Goal: Task Accomplishment & Management: Manage account settings

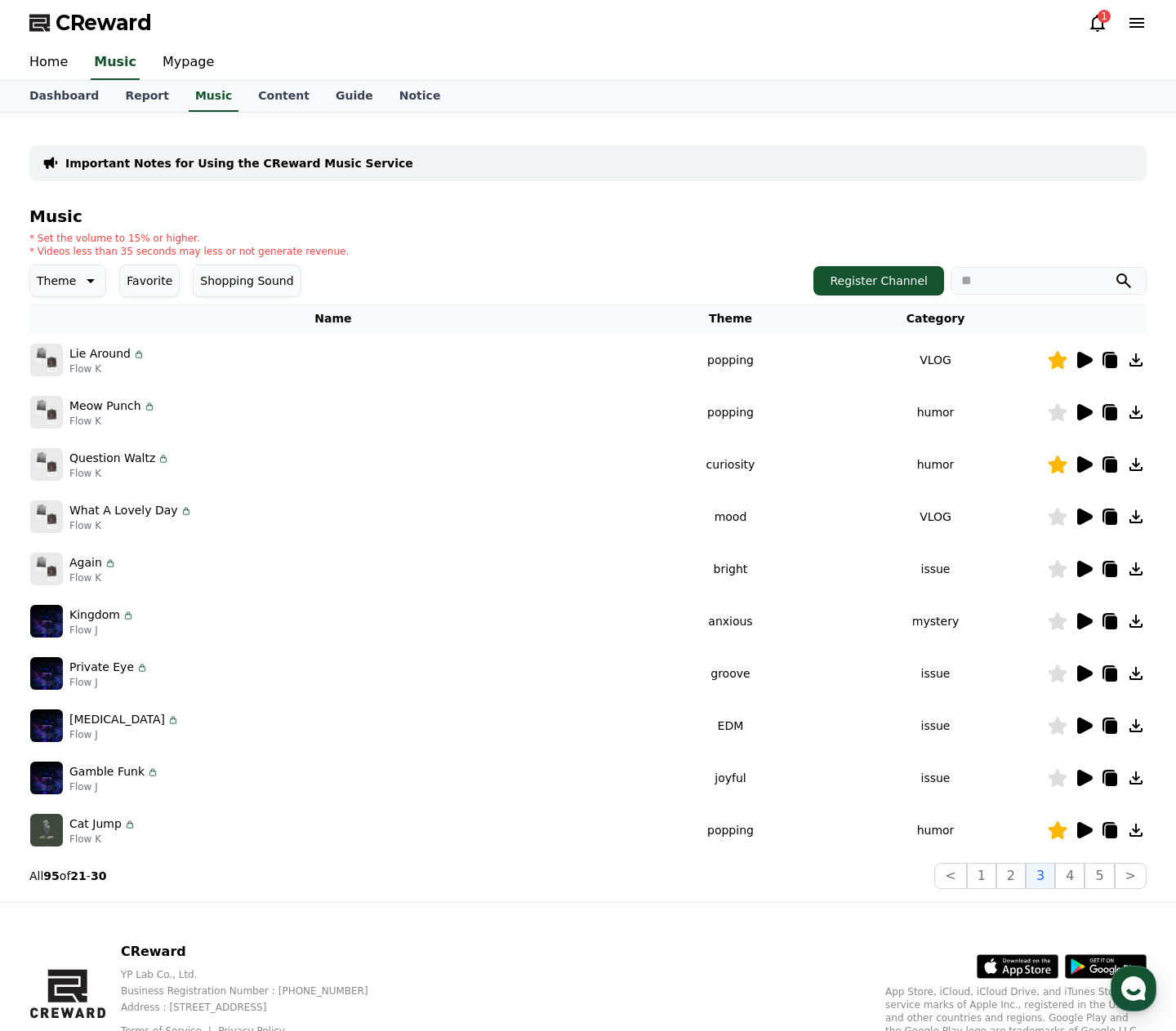
click at [1086, 358] on icon at bounding box center [1084, 360] width 15 height 16
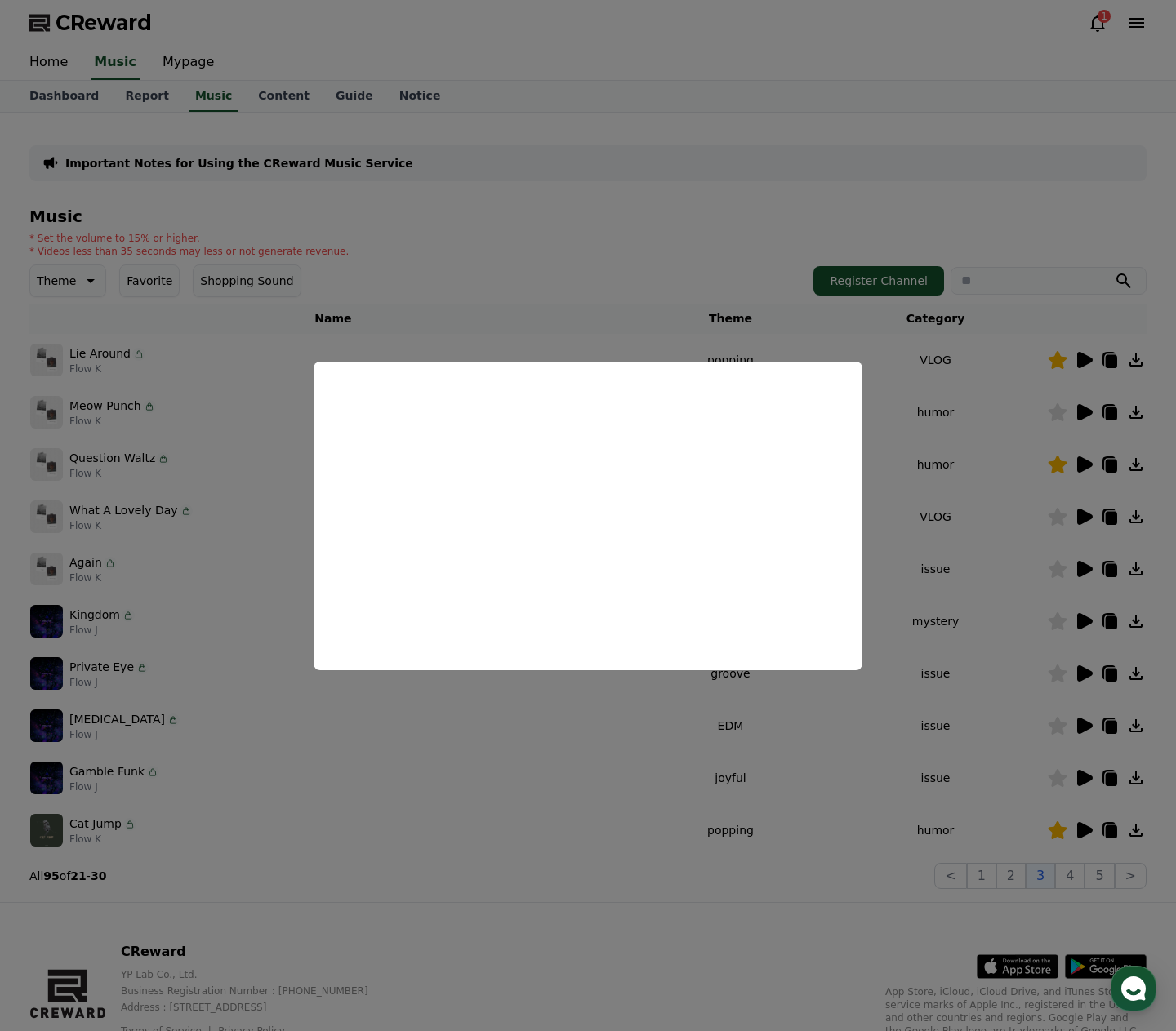
click at [1056, 467] on button "close modal" at bounding box center [588, 515] width 1176 height 1031
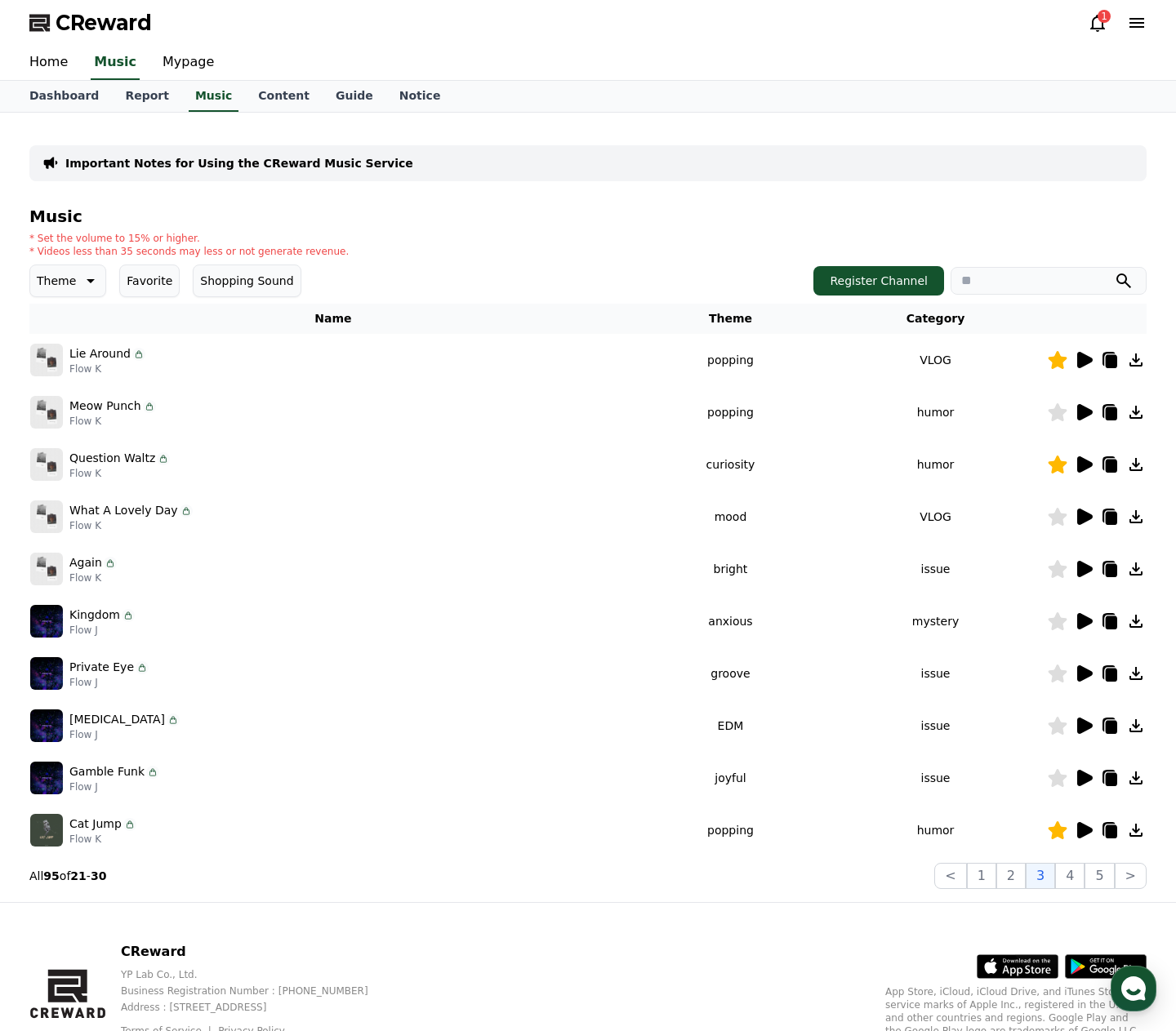
click at [1088, 465] on icon at bounding box center [1084, 464] width 15 height 16
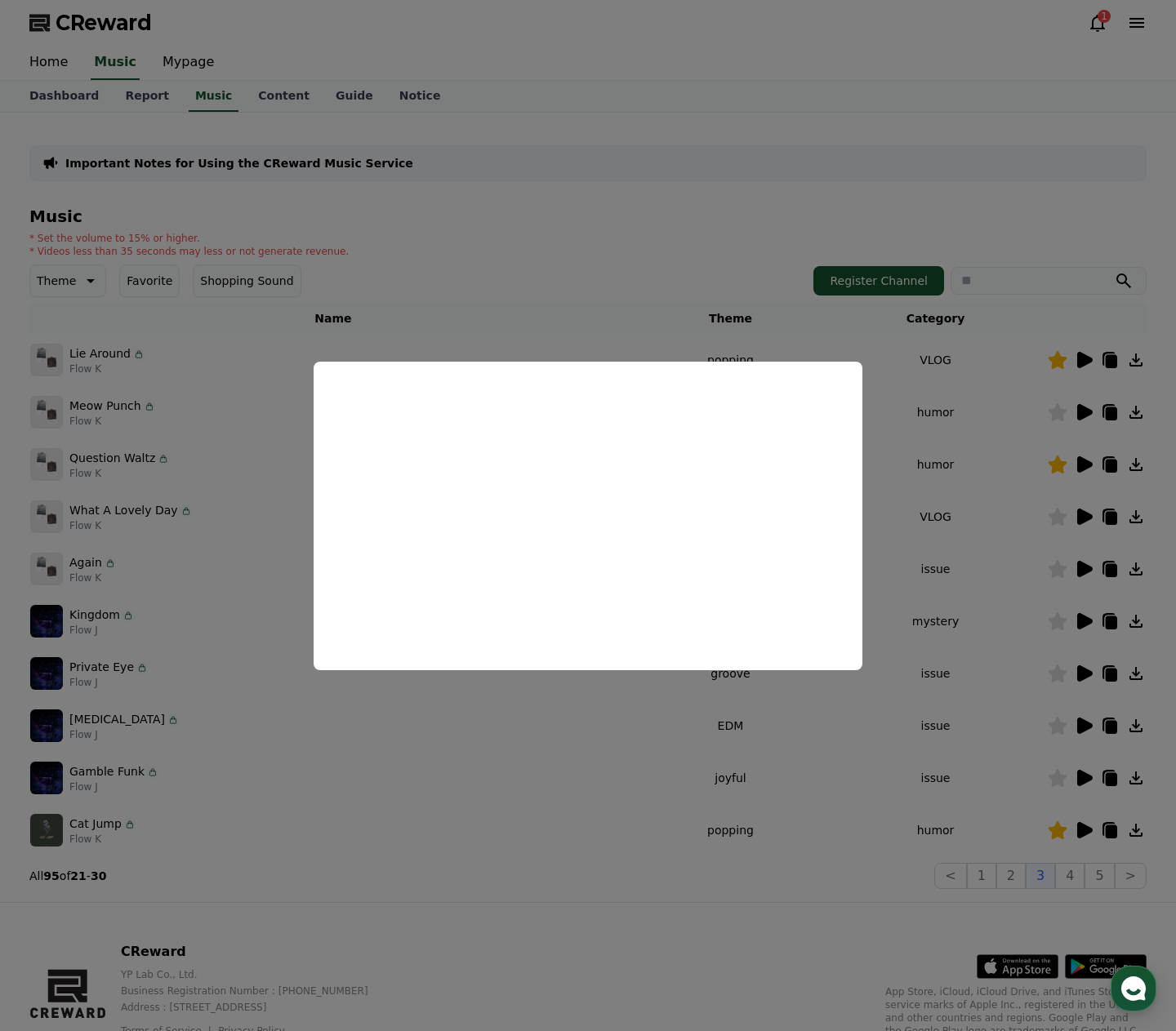
click at [676, 862] on button "close modal" at bounding box center [588, 515] width 1176 height 1031
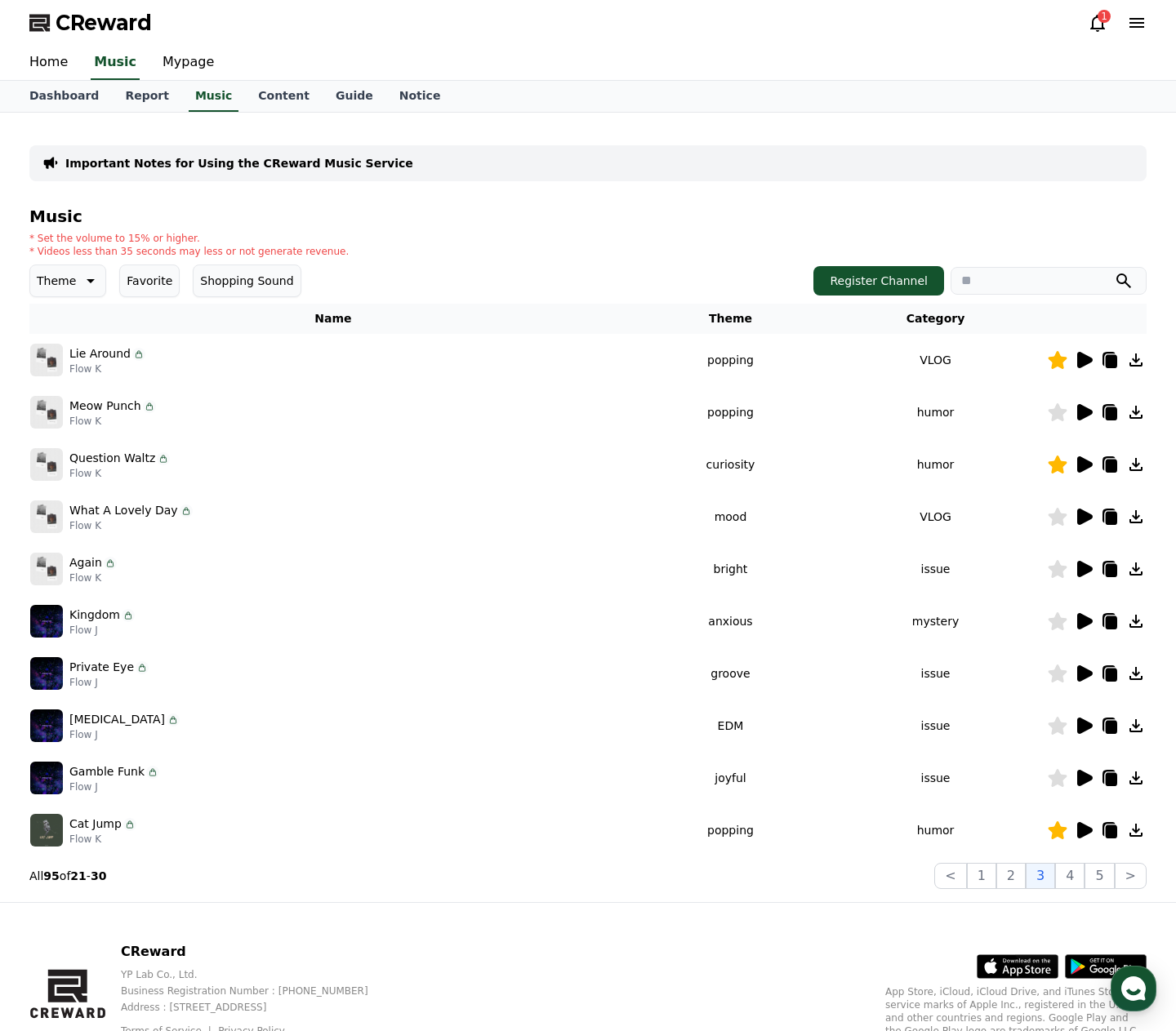
click at [1088, 832] on icon at bounding box center [1084, 830] width 15 height 16
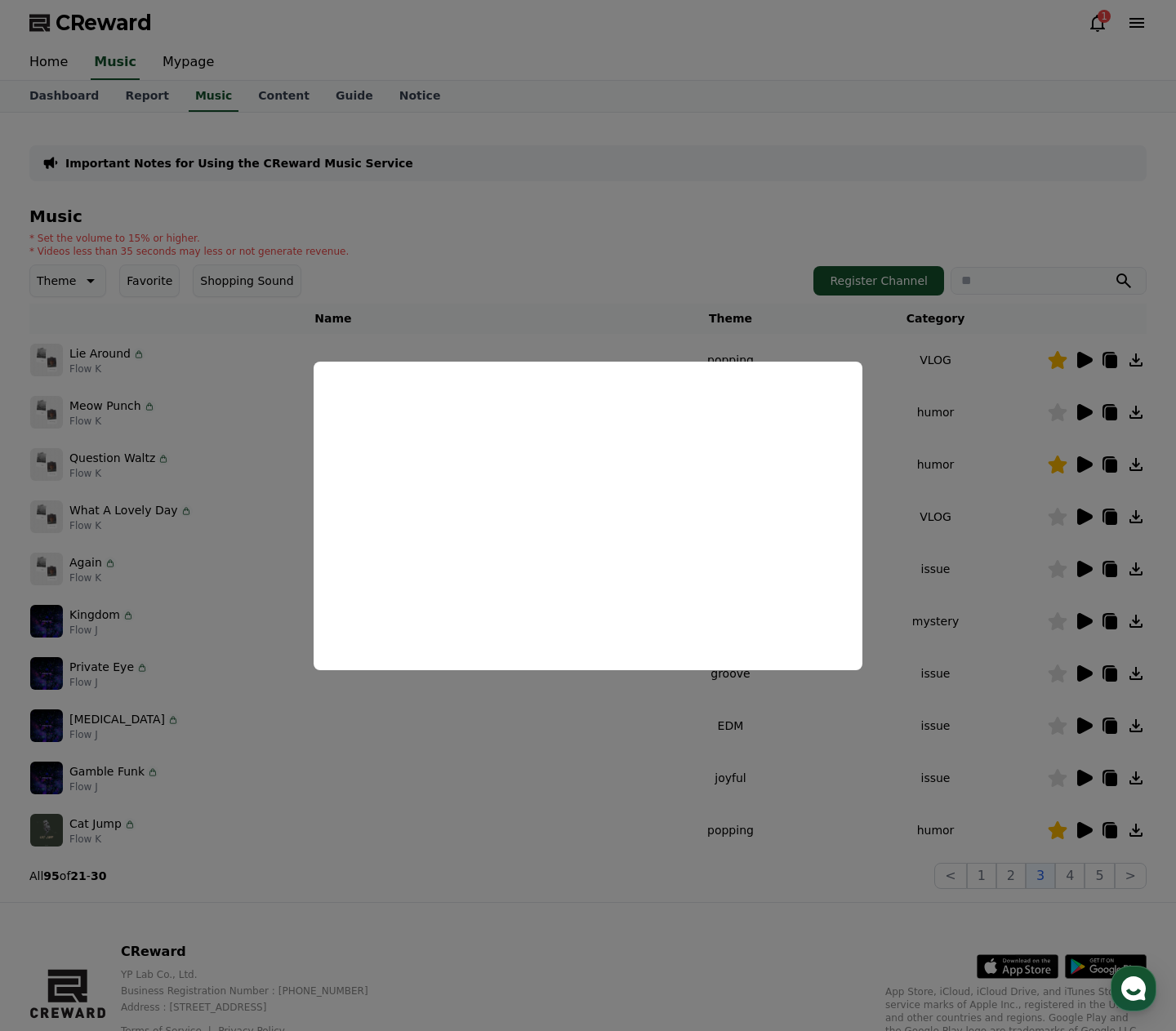
click at [630, 858] on button "close modal" at bounding box center [588, 515] width 1176 height 1031
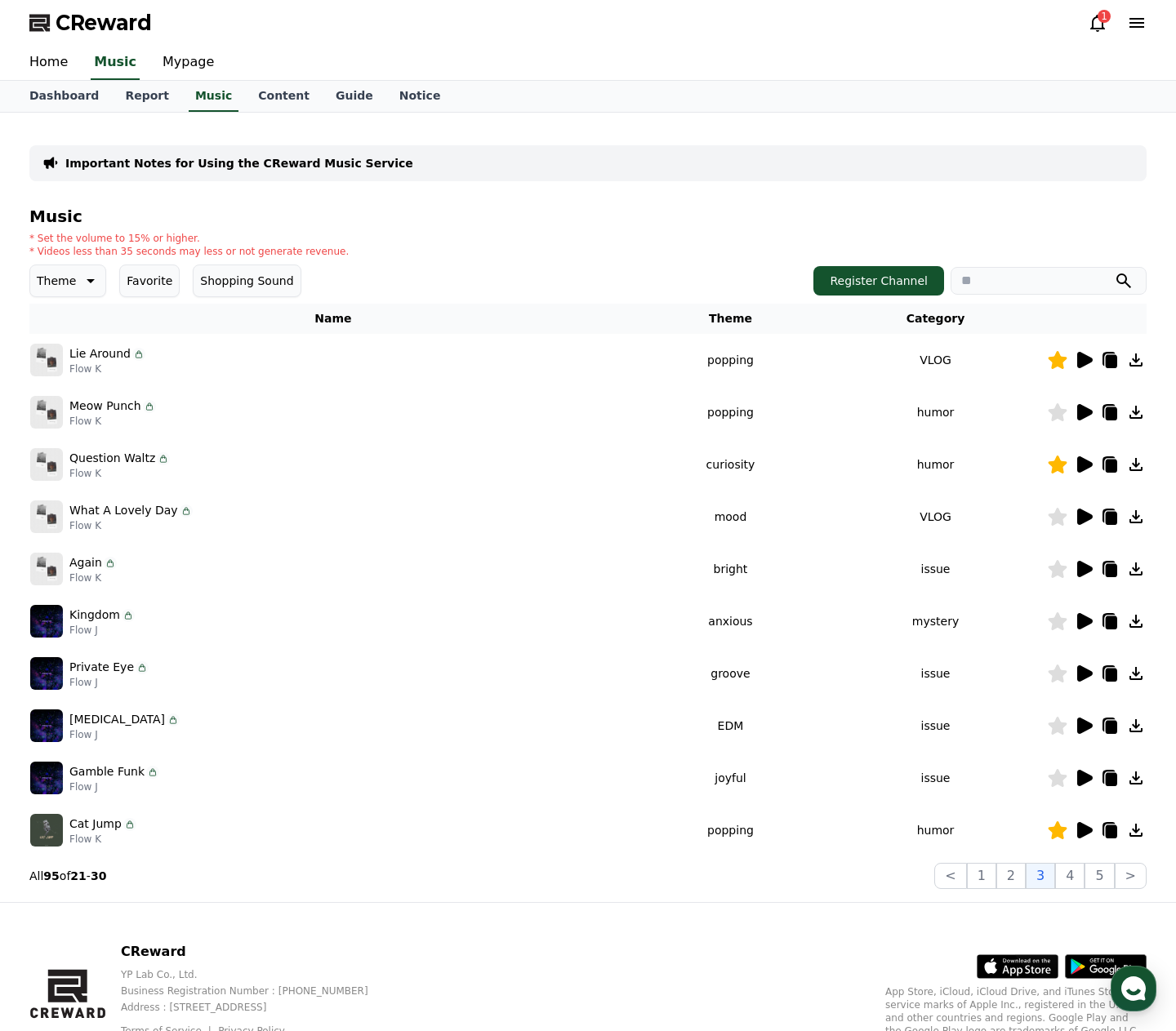
click at [1094, 28] on icon at bounding box center [1098, 23] width 15 height 17
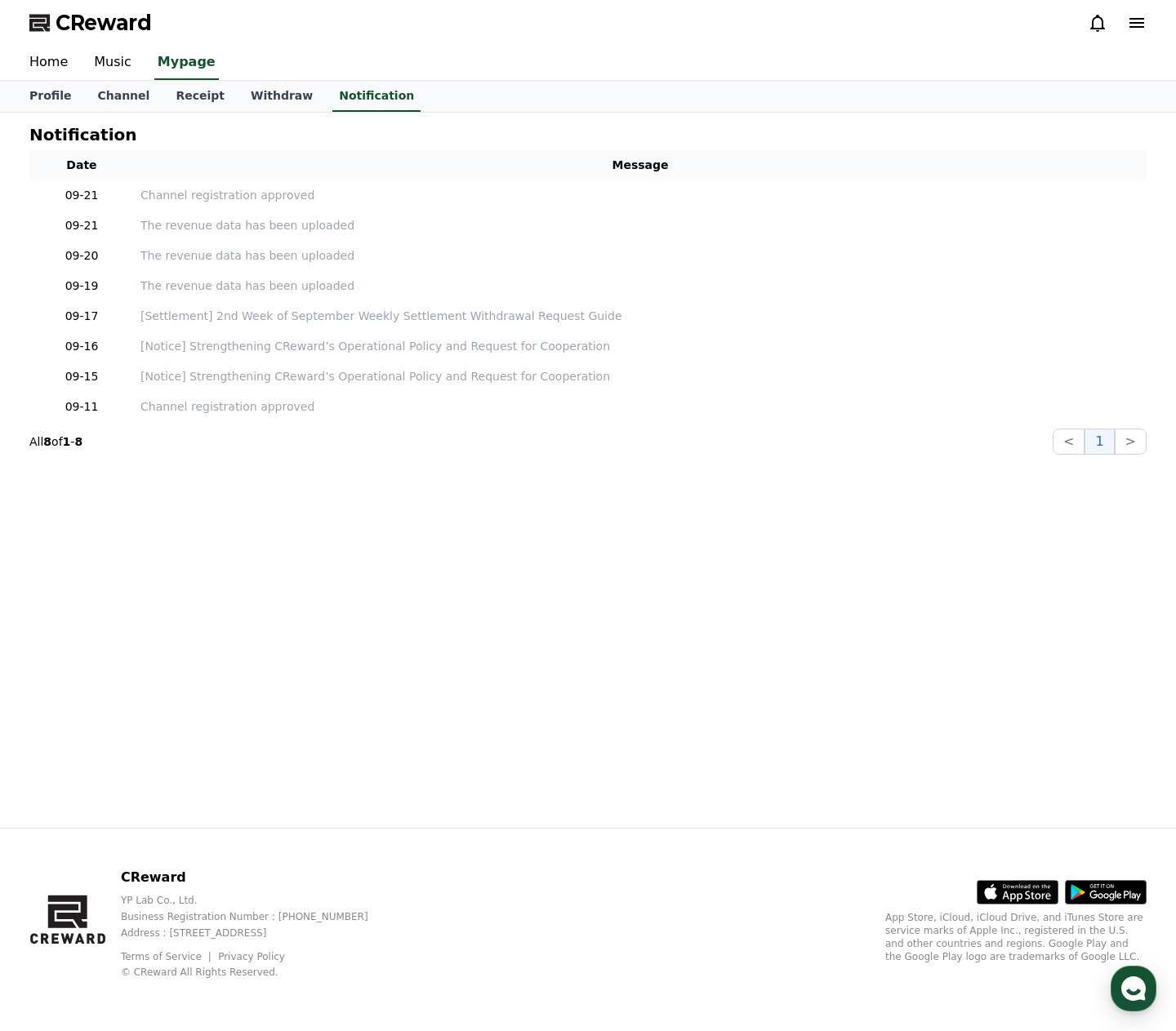
click at [627, 49] on div "Home Music Mypage" at bounding box center [588, 63] width 1143 height 35
click at [127, 94] on link "Channel" at bounding box center [124, 96] width 78 height 31
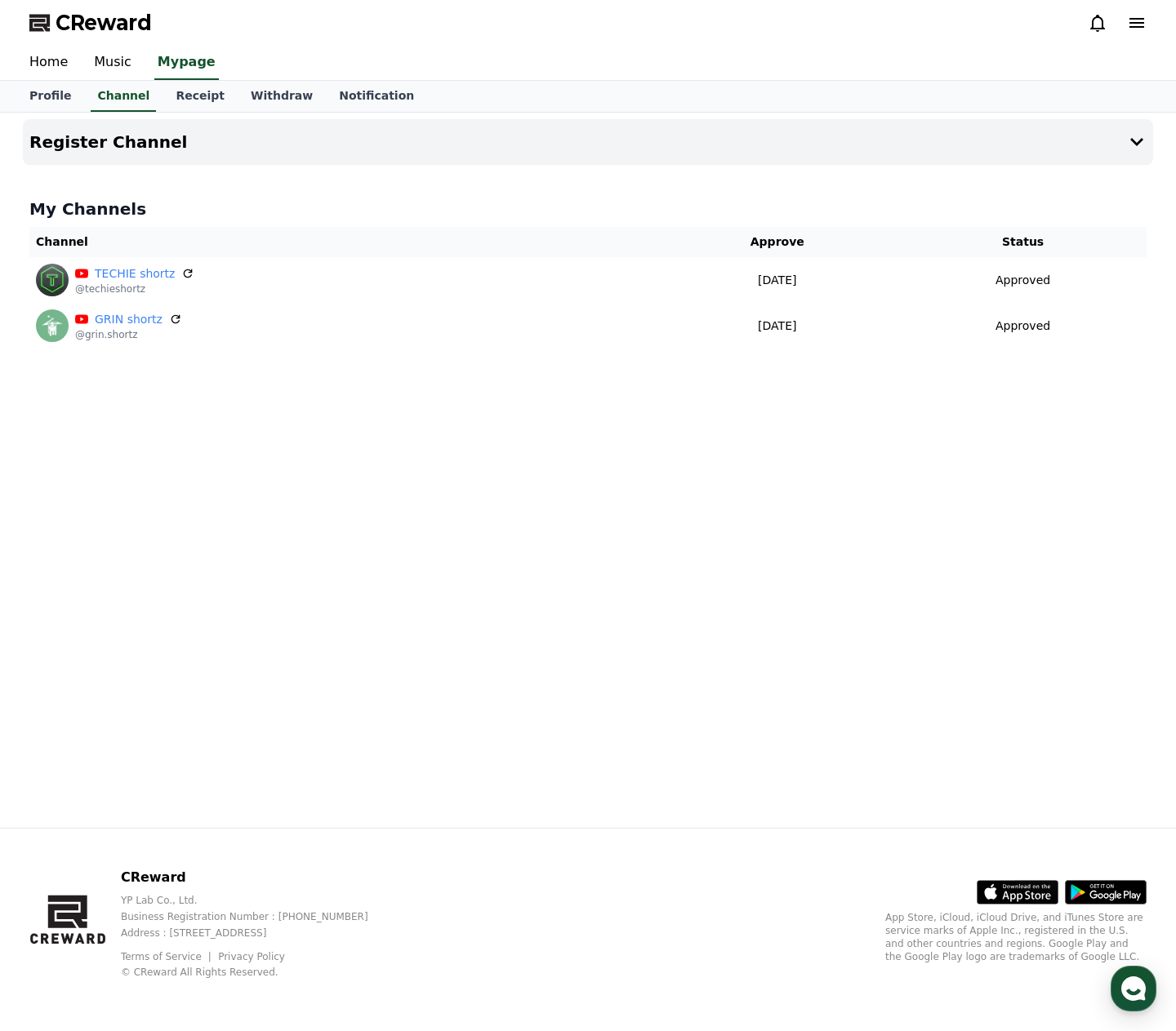
click at [580, 534] on div "Register Channel My Channels Channel Approve Status TECHIE shortz @techieshortz…" at bounding box center [588, 470] width 1143 height 715
